Goal: Navigation & Orientation: Find specific page/section

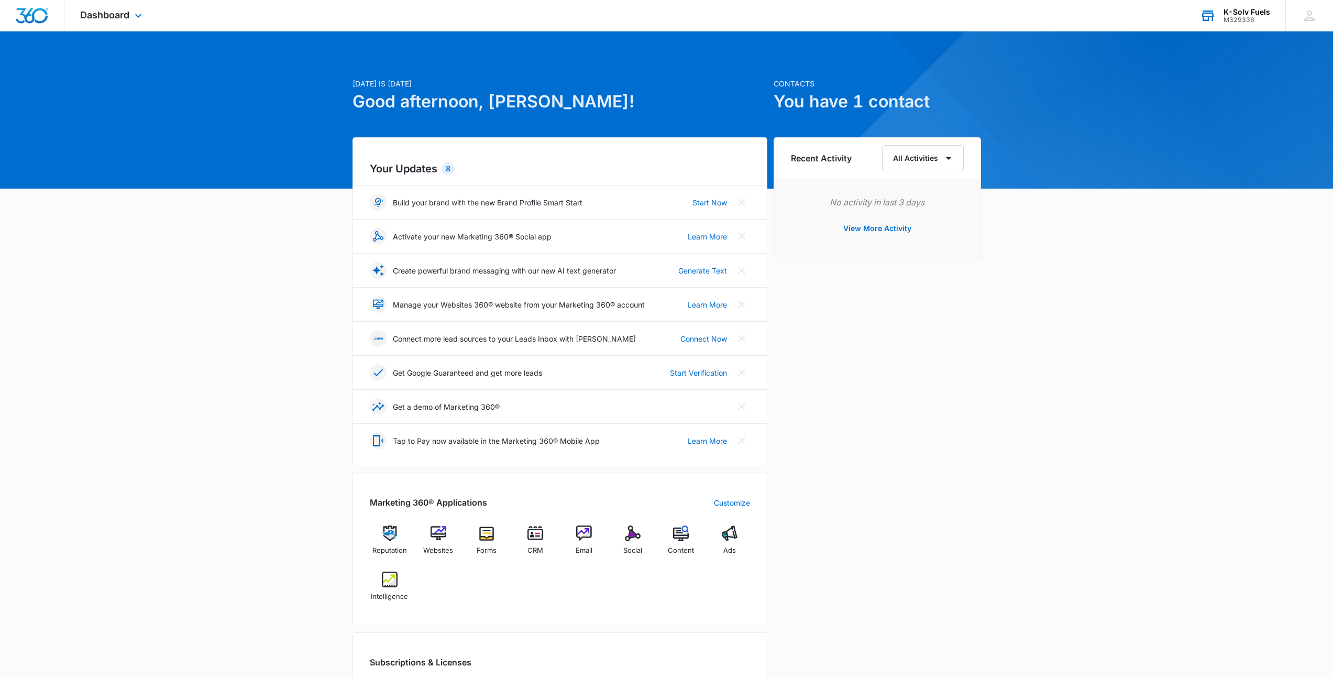
click at [1235, 17] on div "M329336" at bounding box center [1247, 19] width 47 height 7
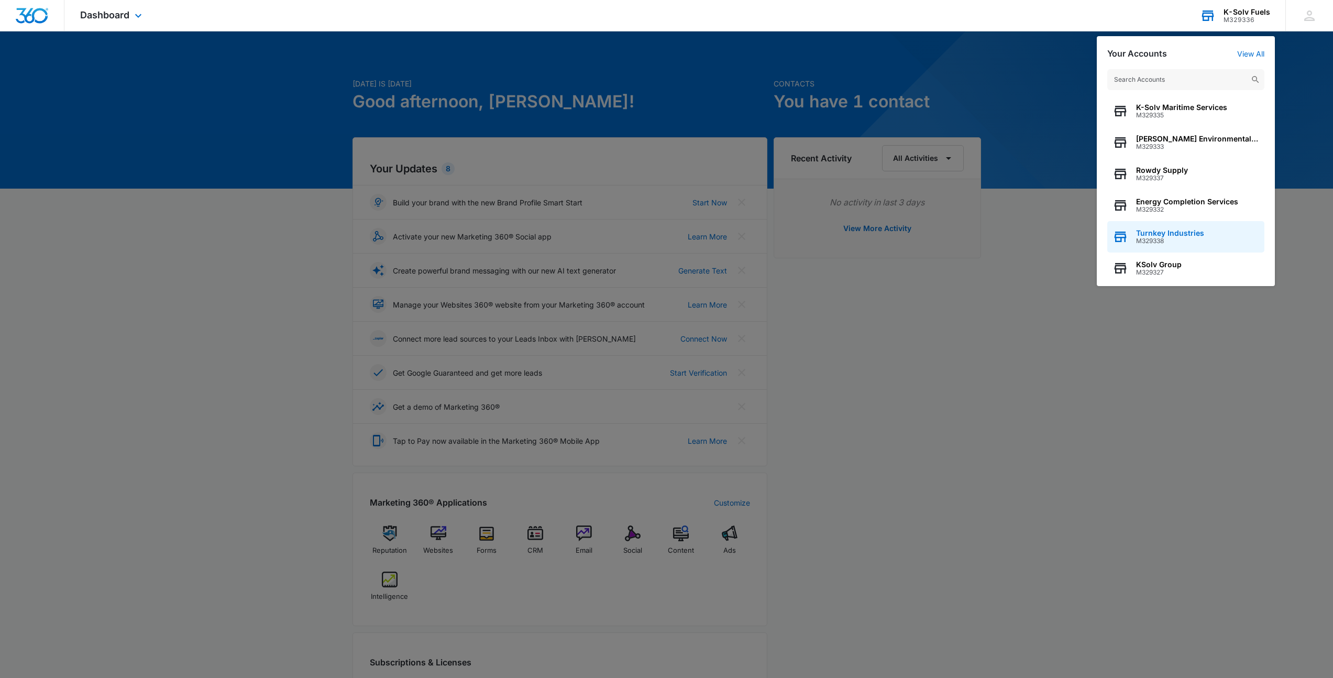
click at [1165, 229] on span "Turnkey Industries" at bounding box center [1170, 233] width 68 height 8
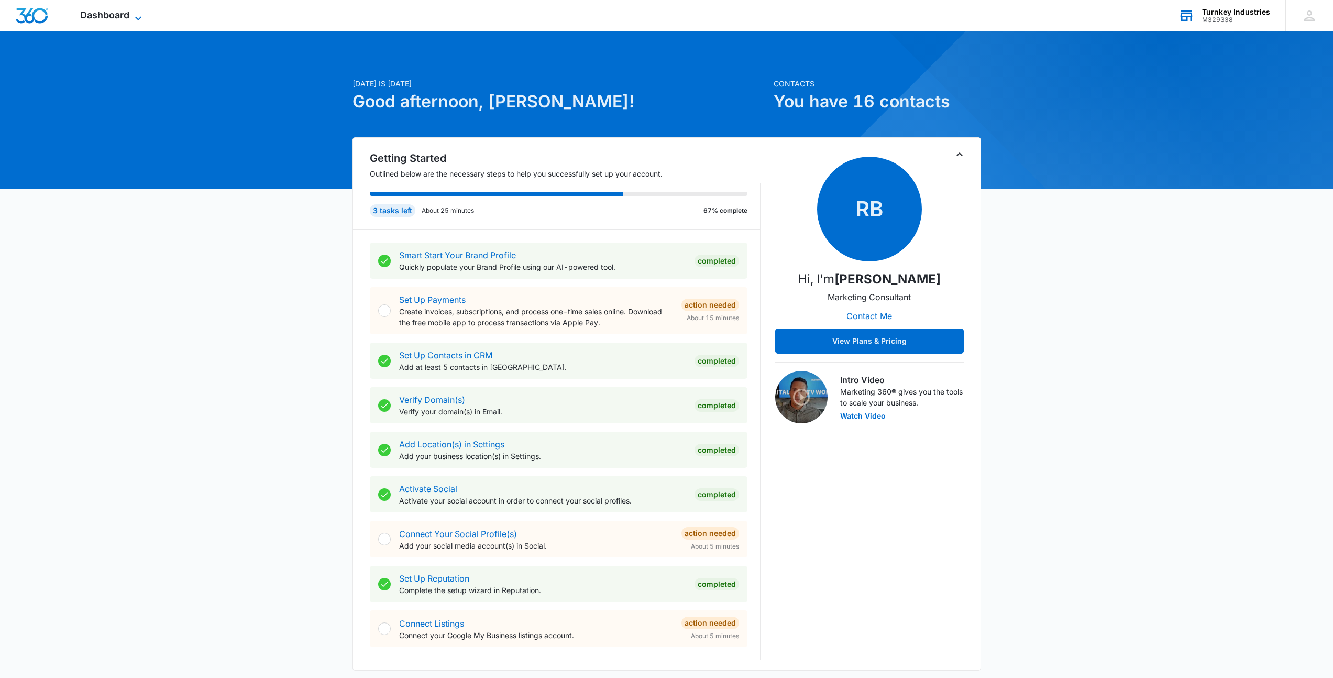
click at [123, 11] on span "Dashboard" at bounding box center [104, 14] width 49 height 11
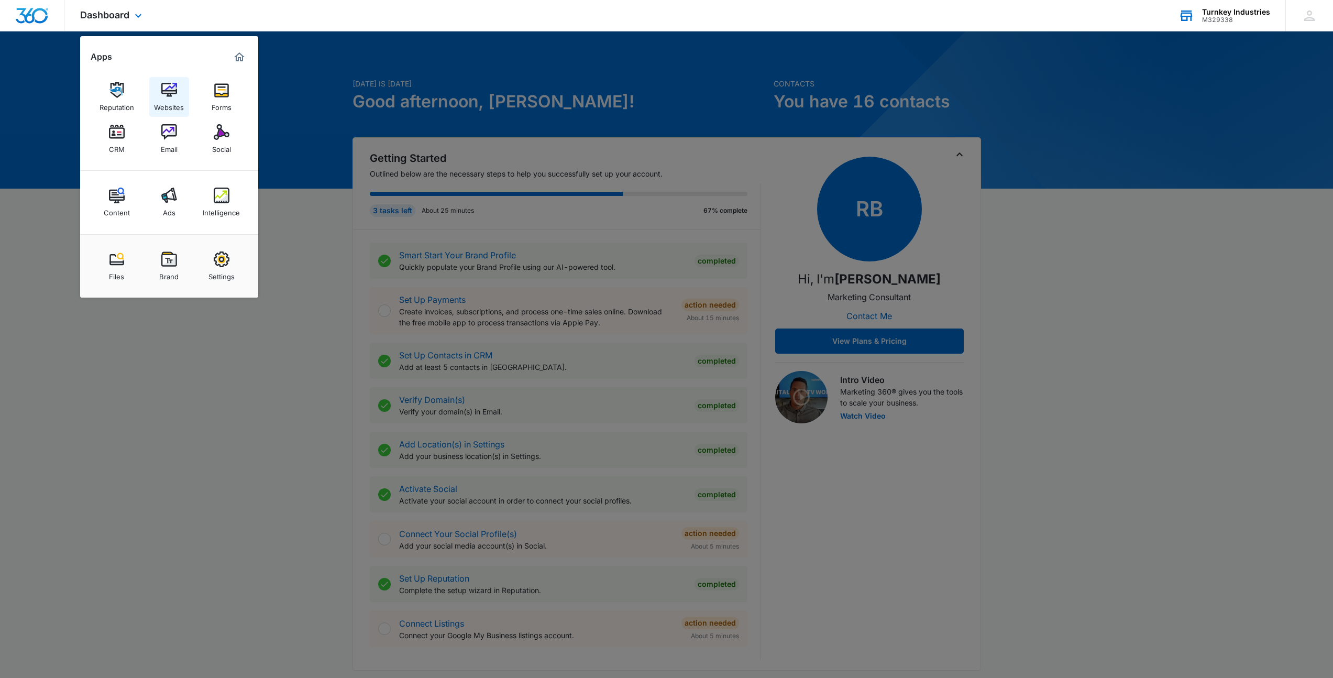
click at [178, 94] on link "Websites" at bounding box center [169, 97] width 40 height 40
